Goal: Find specific page/section: Find specific page/section

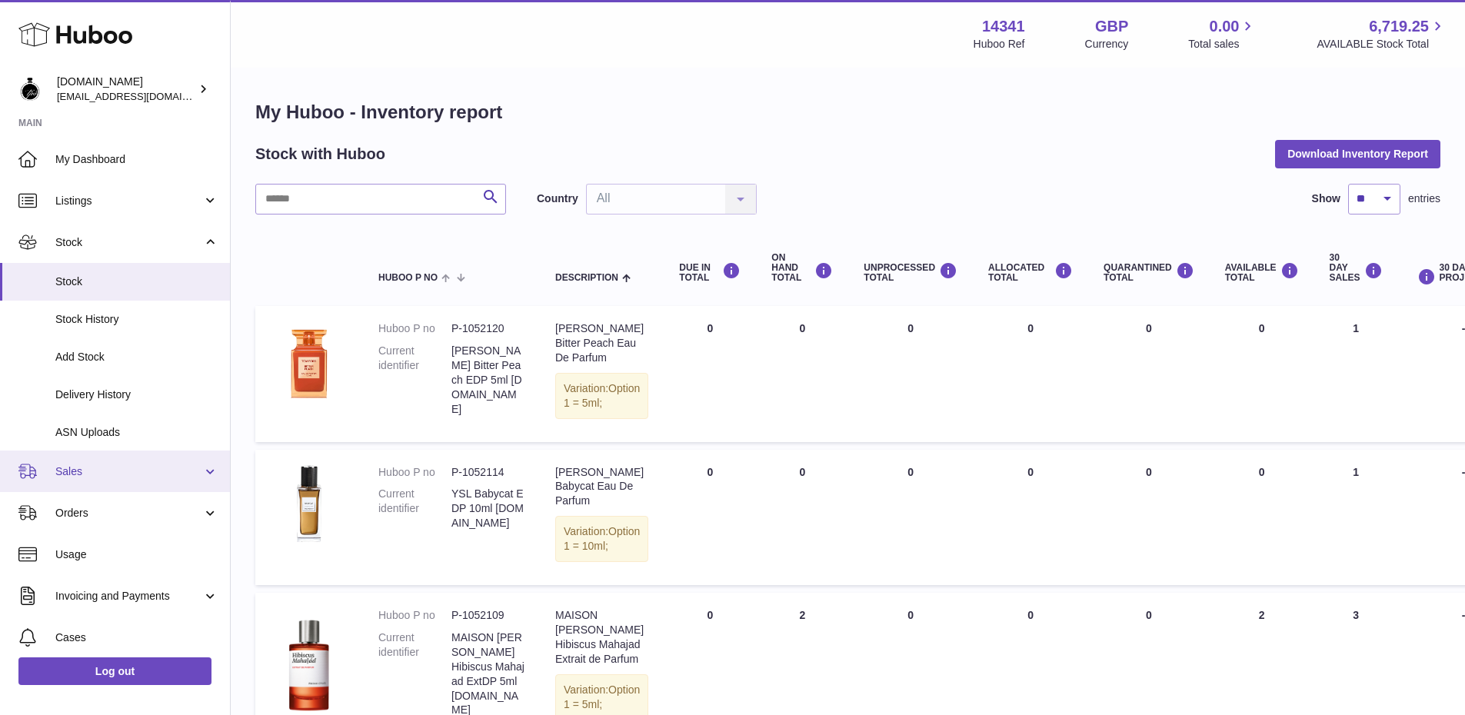
click at [86, 485] on link "Sales" at bounding box center [115, 472] width 230 height 42
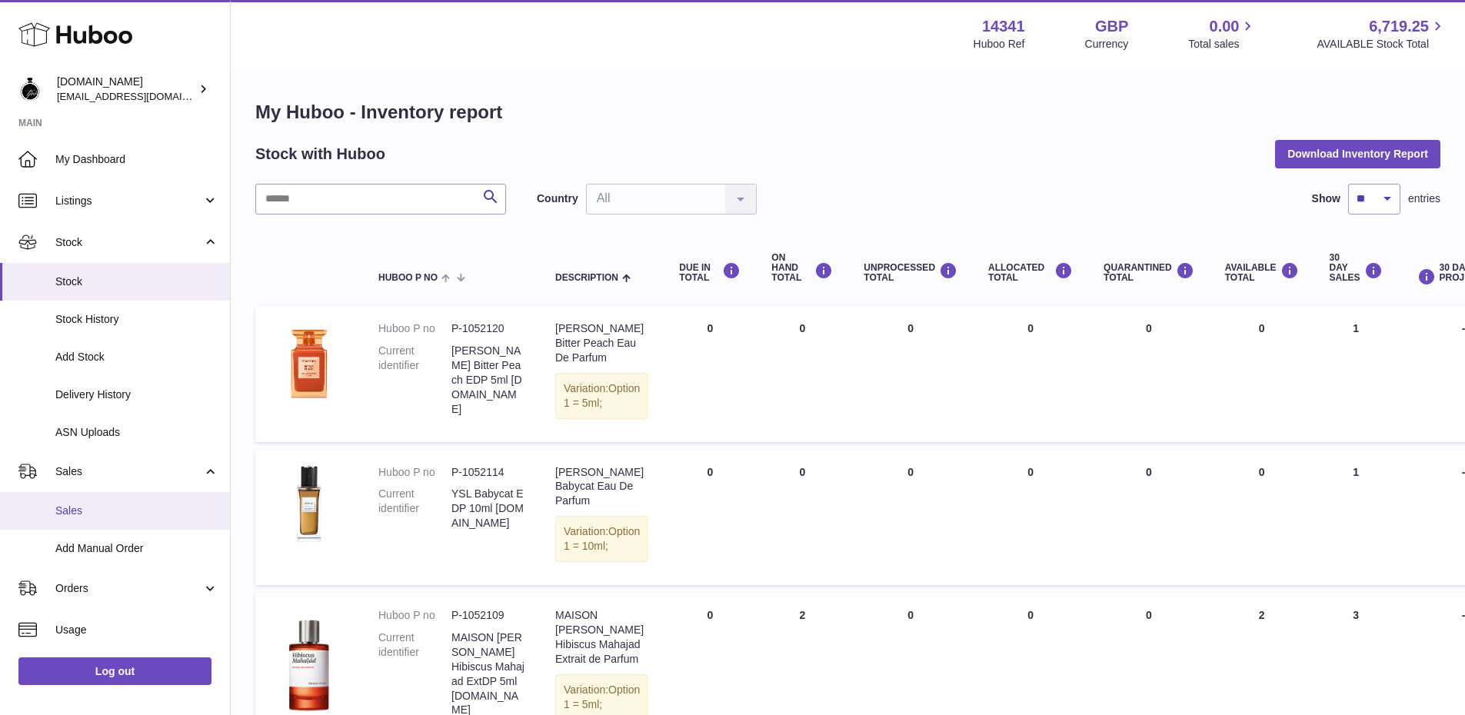
click at [48, 518] on link "Sales" at bounding box center [115, 511] width 230 height 38
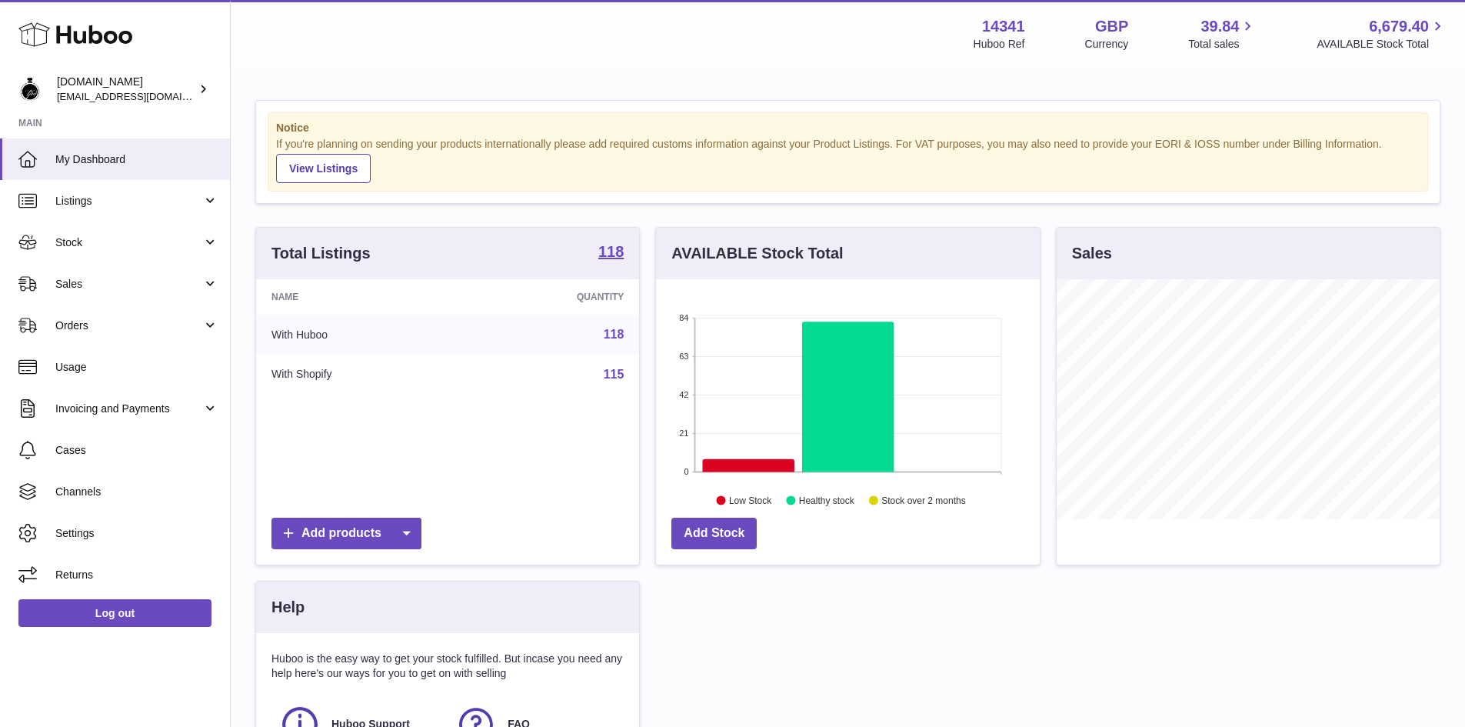
scroll to position [240, 384]
click at [94, 279] on span "Sales" at bounding box center [128, 284] width 147 height 15
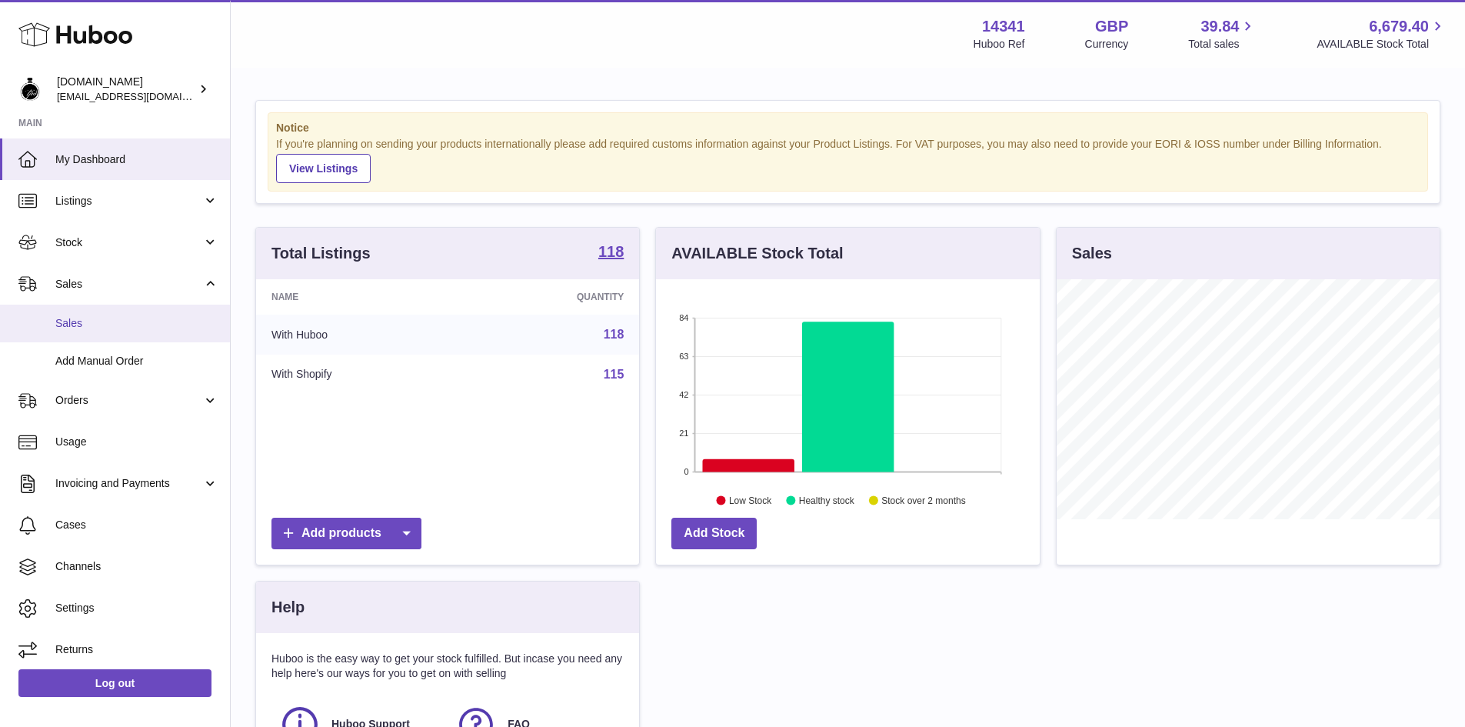
click at [70, 321] on span "Sales" at bounding box center [136, 323] width 163 height 15
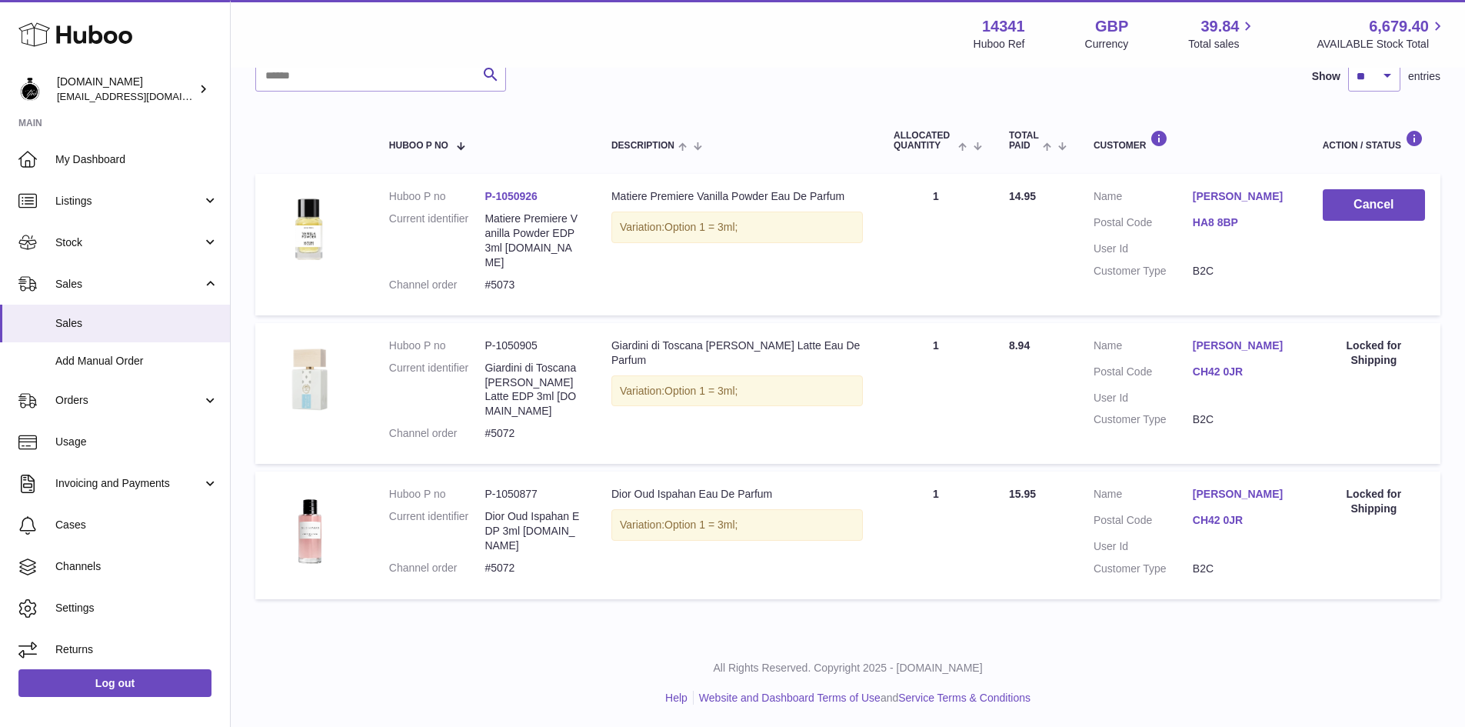
scroll to position [213, 0]
drag, startPoint x: 484, startPoint y: 434, endPoint x: 515, endPoint y: 429, distance: 31.9
click at [515, 429] on dl "Huboo P no P-1050905 Current identifier Giardini di Toscana Bianco Latte EDP 3m…" at bounding box center [485, 393] width 192 height 110
copy dl "#5072"
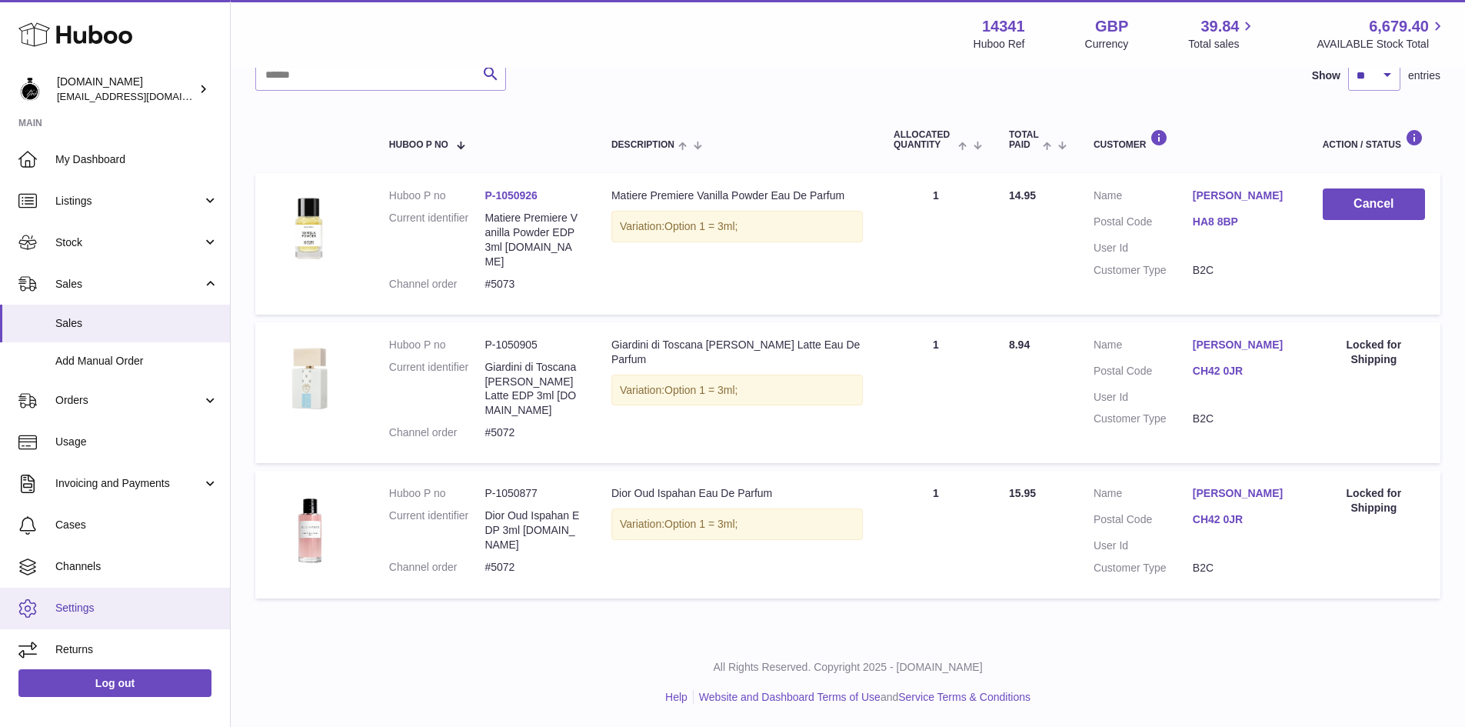
scroll to position [5, 0]
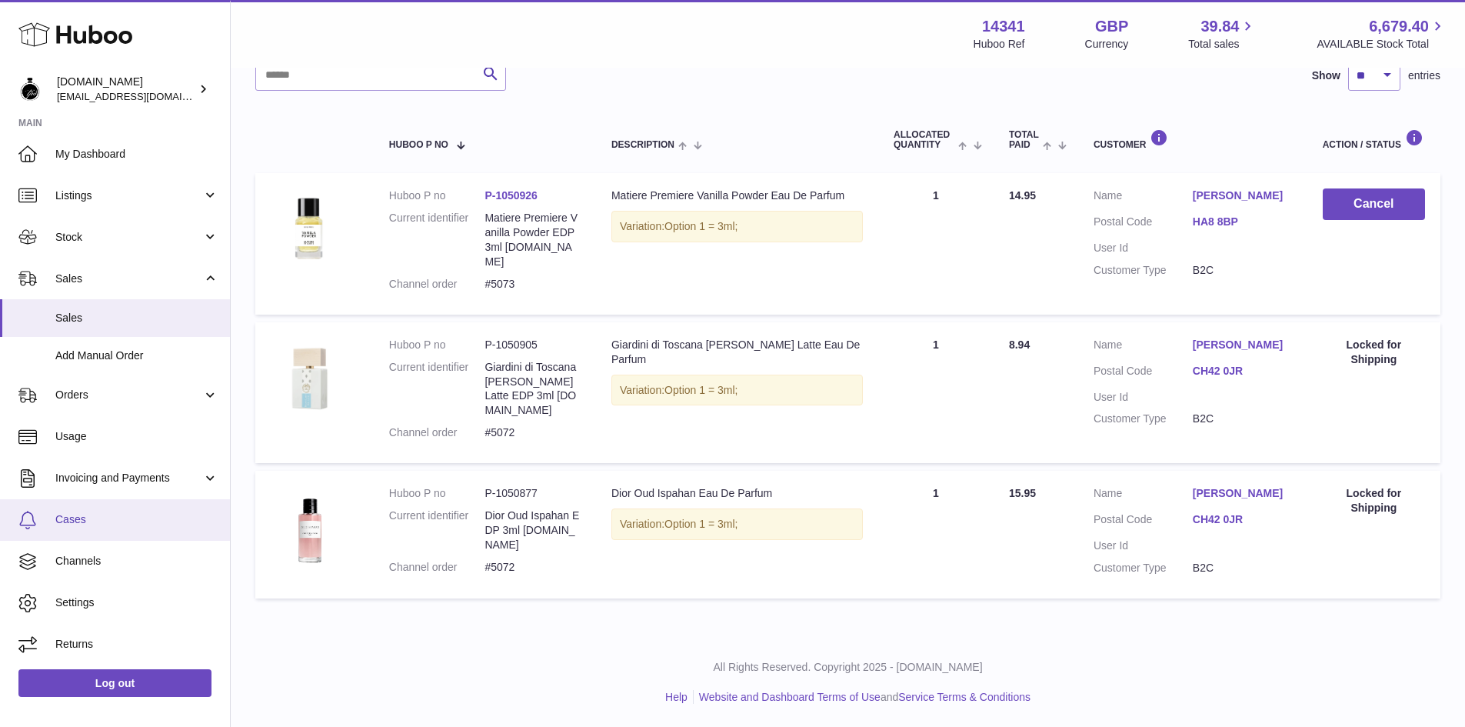
click at [72, 513] on span "Cases" at bounding box center [136, 519] width 163 height 15
